Goal: Task Accomplishment & Management: Use online tool/utility

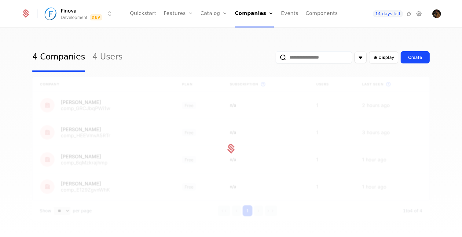
click at [107, 56] on link "4 Users" at bounding box center [107, 57] width 30 height 29
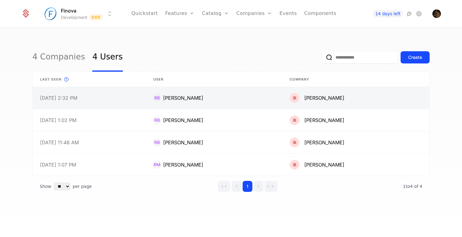
click at [213, 103] on link at bounding box center [214, 98] width 137 height 22
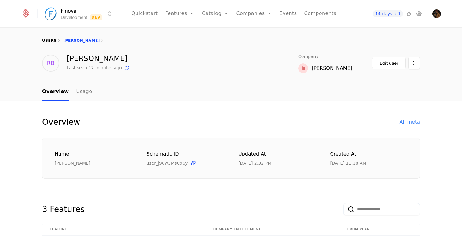
click at [51, 41] on link "users" at bounding box center [49, 41] width 14 height 4
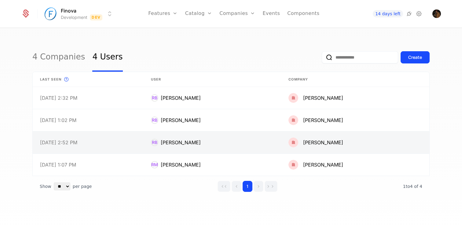
click at [144, 142] on link at bounding box center [88, 143] width 111 height 22
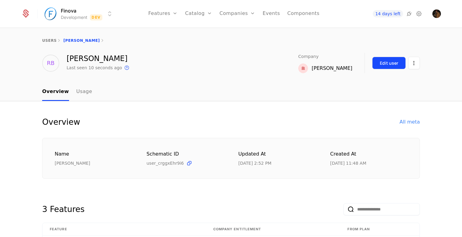
click at [392, 65] on div "Edit user" at bounding box center [389, 63] width 18 height 6
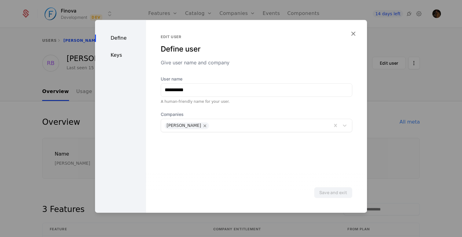
click at [122, 55] on div "Keys" at bounding box center [120, 55] width 51 height 7
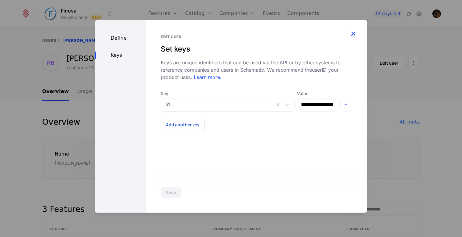
click at [355, 33] on icon "button" at bounding box center [353, 34] width 8 height 8
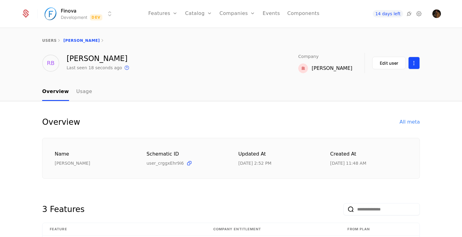
click at [415, 61] on html "Finova Development Dev Features Features Flags Catalog Plans Add Ons Credits Co…" at bounding box center [231, 118] width 462 height 237
click at [51, 40] on link "users" at bounding box center [49, 41] width 14 height 4
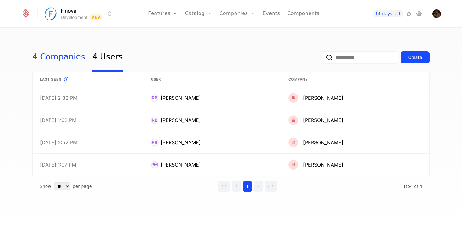
click at [65, 55] on link "4 Companies" at bounding box center [58, 57] width 53 height 29
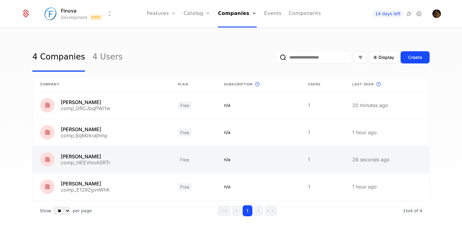
click at [129, 164] on link at bounding box center [102, 159] width 138 height 27
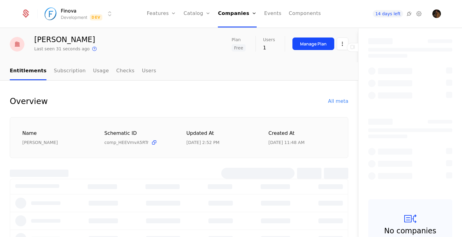
scroll to position [17, 0]
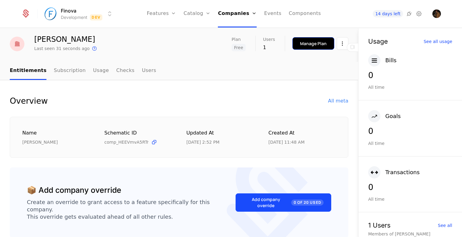
click at [313, 49] on button "Manage Plan" at bounding box center [314, 43] width 42 height 13
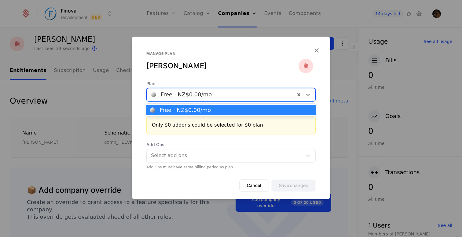
click at [230, 96] on div at bounding box center [221, 94] width 140 height 9
click at [224, 98] on div at bounding box center [221, 94] width 140 height 9
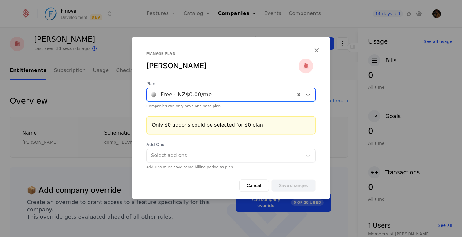
click at [224, 98] on div at bounding box center [221, 94] width 140 height 9
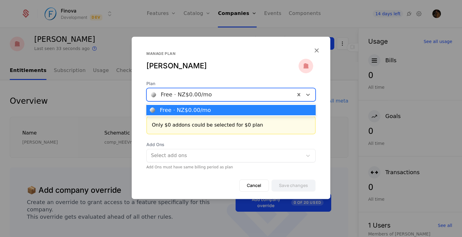
click at [224, 98] on div at bounding box center [221, 94] width 140 height 9
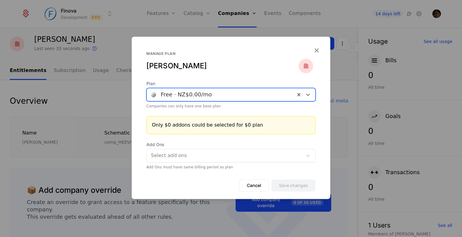
click at [226, 94] on div at bounding box center [221, 94] width 140 height 9
type input "**"
click at [319, 51] on icon "button" at bounding box center [317, 50] width 8 height 8
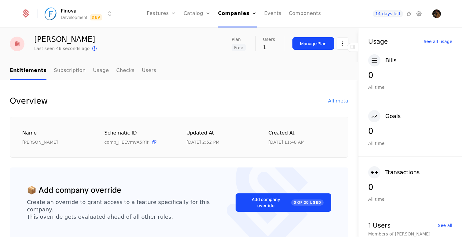
click at [240, 48] on span "Free" at bounding box center [239, 47] width 14 height 7
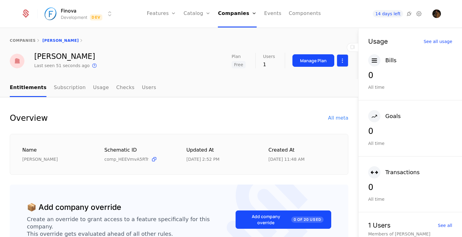
click at [347, 64] on html "Finova Development Dev Features Features Flags Catalog Plans Add Ons Credits Co…" at bounding box center [231, 118] width 462 height 237
click at [328, 78] on div "Edit company" at bounding box center [316, 79] width 43 height 9
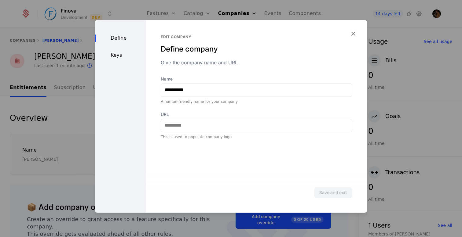
click at [117, 51] on div "Define Keys" at bounding box center [120, 116] width 51 height 193
click at [112, 56] on div "Keys" at bounding box center [120, 55] width 51 height 7
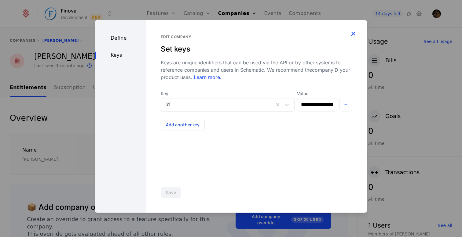
click at [352, 32] on icon "button" at bounding box center [353, 34] width 8 height 8
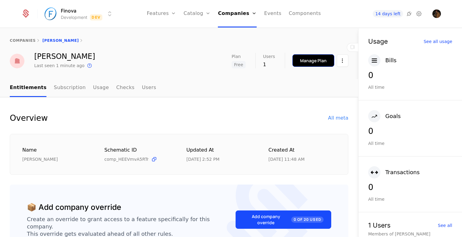
click at [313, 63] on div "Manage Plan" at bounding box center [313, 61] width 27 height 6
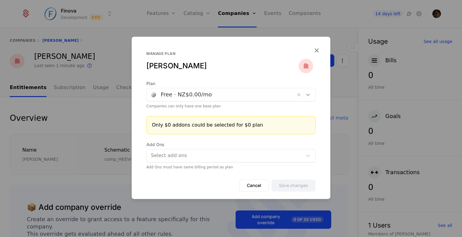
click at [308, 96] on icon at bounding box center [308, 95] width 4 height 2
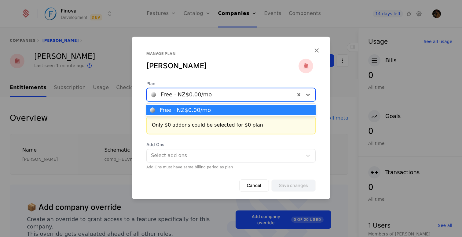
click at [308, 96] on icon at bounding box center [308, 95] width 4 height 2
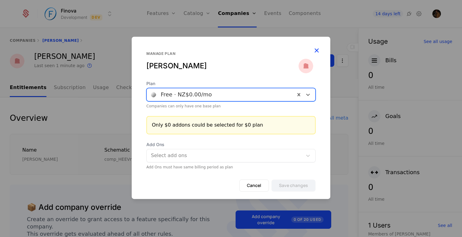
click at [315, 51] on icon "button" at bounding box center [317, 50] width 8 height 8
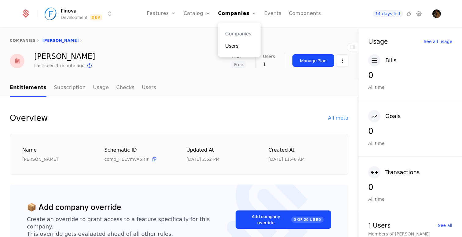
click at [235, 45] on link "Users" at bounding box center [239, 45] width 28 height 7
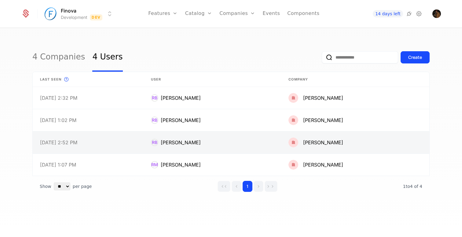
click at [140, 136] on link at bounding box center [88, 143] width 111 height 22
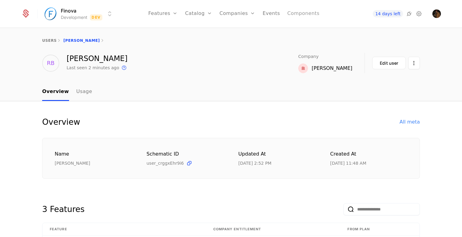
click at [310, 10] on link "Components" at bounding box center [303, 14] width 32 height 28
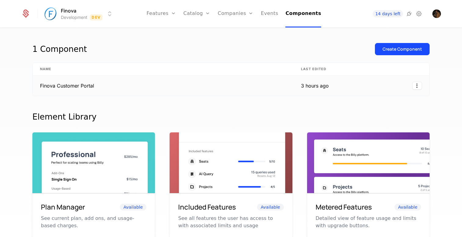
click at [225, 85] on td "Finova Customer Portal" at bounding box center [163, 86] width 261 height 20
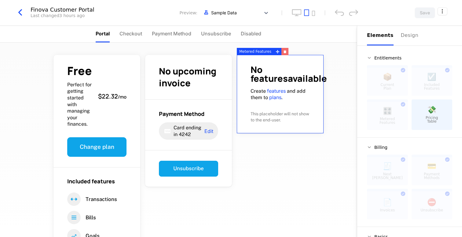
click at [284, 49] on button "button" at bounding box center [285, 51] width 7 height 7
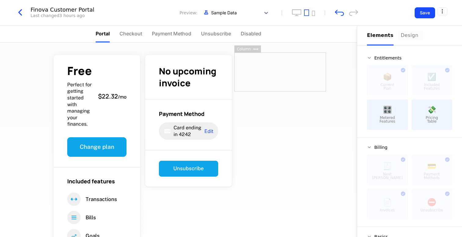
click at [401, 34] on div "Design" at bounding box center [411, 35] width 20 height 7
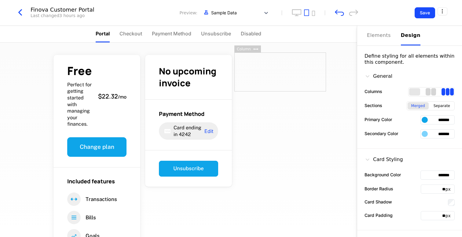
click at [434, 92] on div "2 columns" at bounding box center [433, 91] width 5 height 7
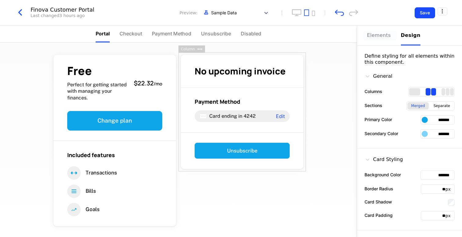
click at [377, 35] on div "Elements" at bounding box center [380, 35] width 27 height 7
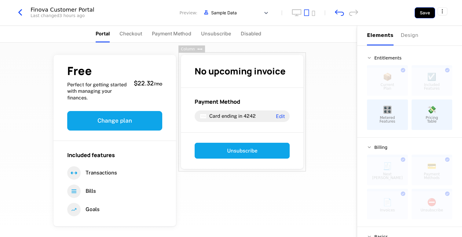
click at [424, 10] on button "Save" at bounding box center [425, 12] width 20 height 11
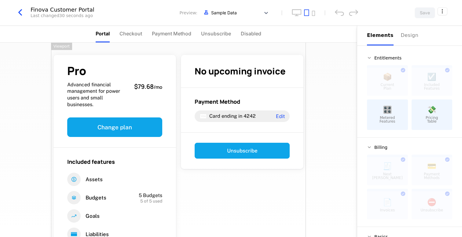
click at [22, 12] on icon "button" at bounding box center [20, 12] width 11 height 11
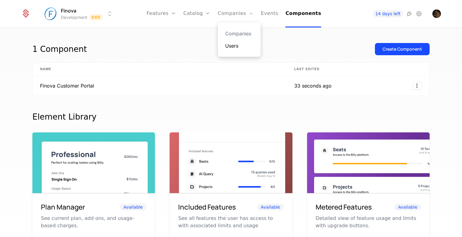
click at [235, 45] on link "Users" at bounding box center [239, 45] width 28 height 7
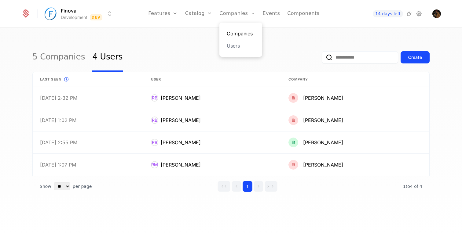
click at [237, 34] on link "Companies" at bounding box center [241, 33] width 28 height 7
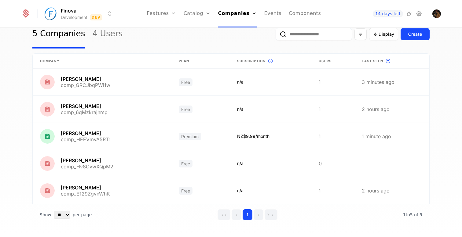
scroll to position [24, 0]
